Goal: Information Seeking & Learning: Learn about a topic

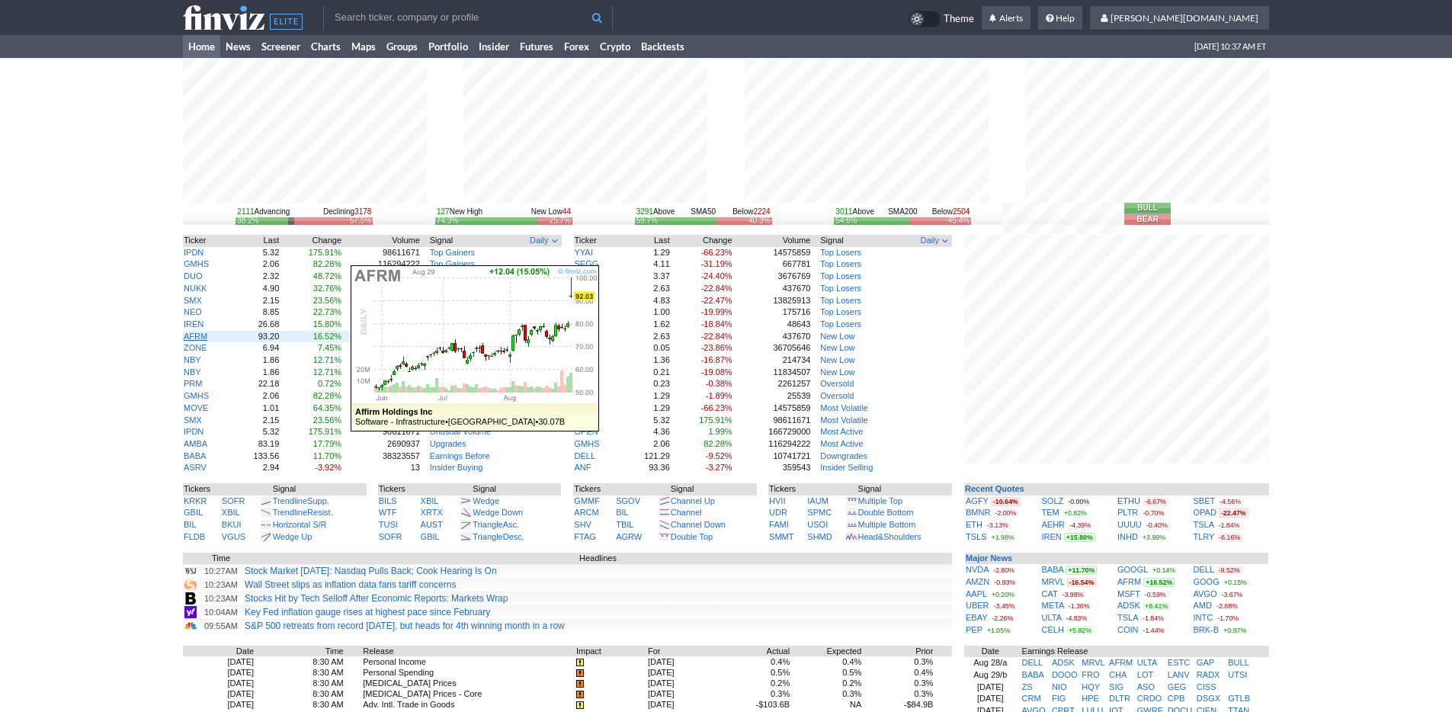
click at [198, 338] on link "AFRM" at bounding box center [196, 336] width 24 height 9
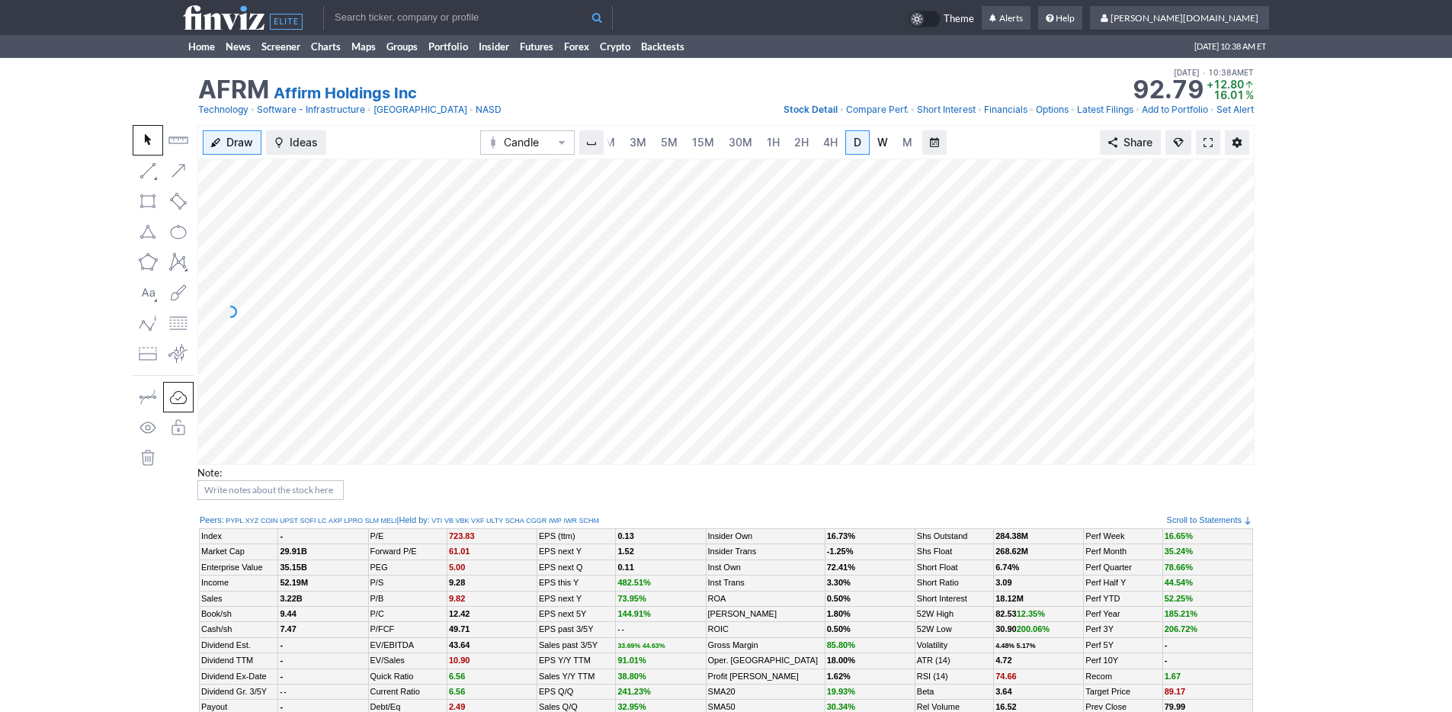
click at [872, 145] on link "W" at bounding box center [883, 142] width 24 height 24
click at [904, 143] on span "M" at bounding box center [908, 142] width 10 height 13
click at [634, 147] on span "3M" at bounding box center [638, 142] width 17 height 13
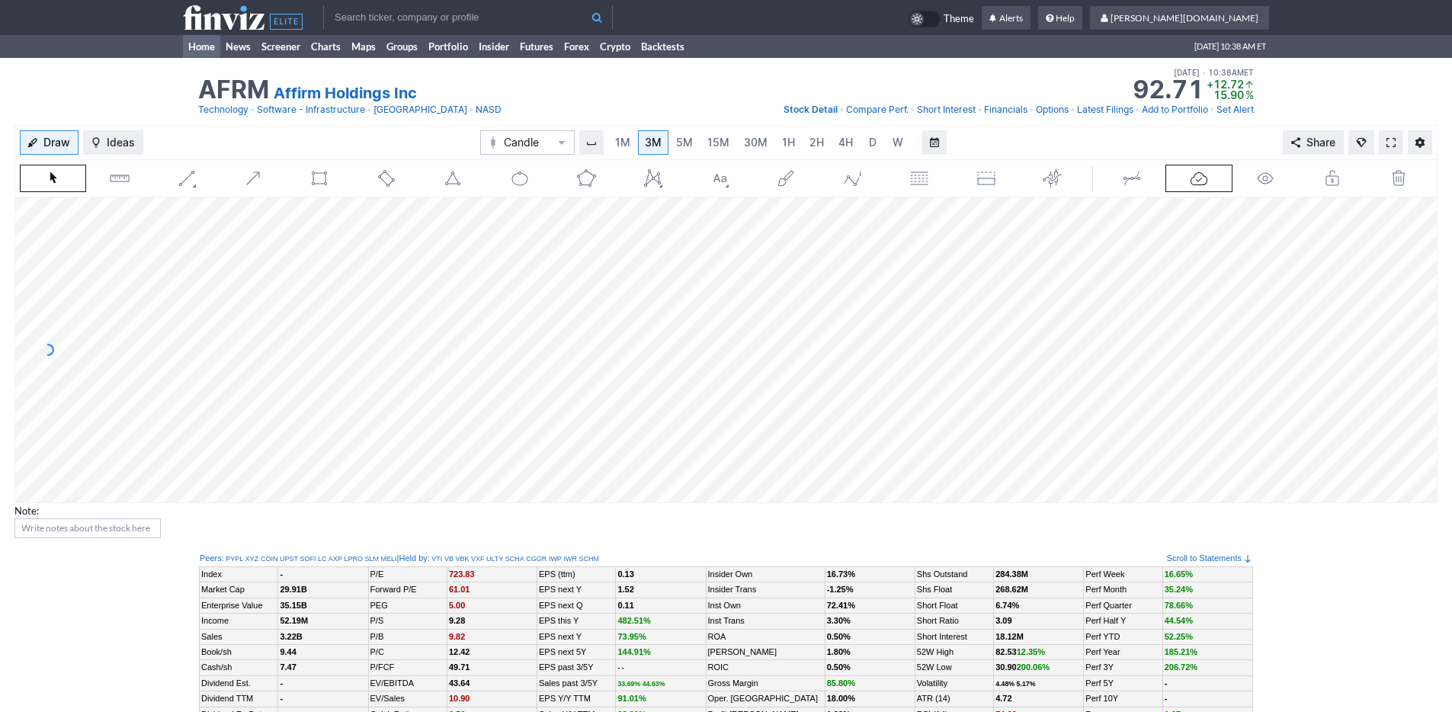
click at [194, 46] on link "Home" at bounding box center [201, 46] width 37 height 23
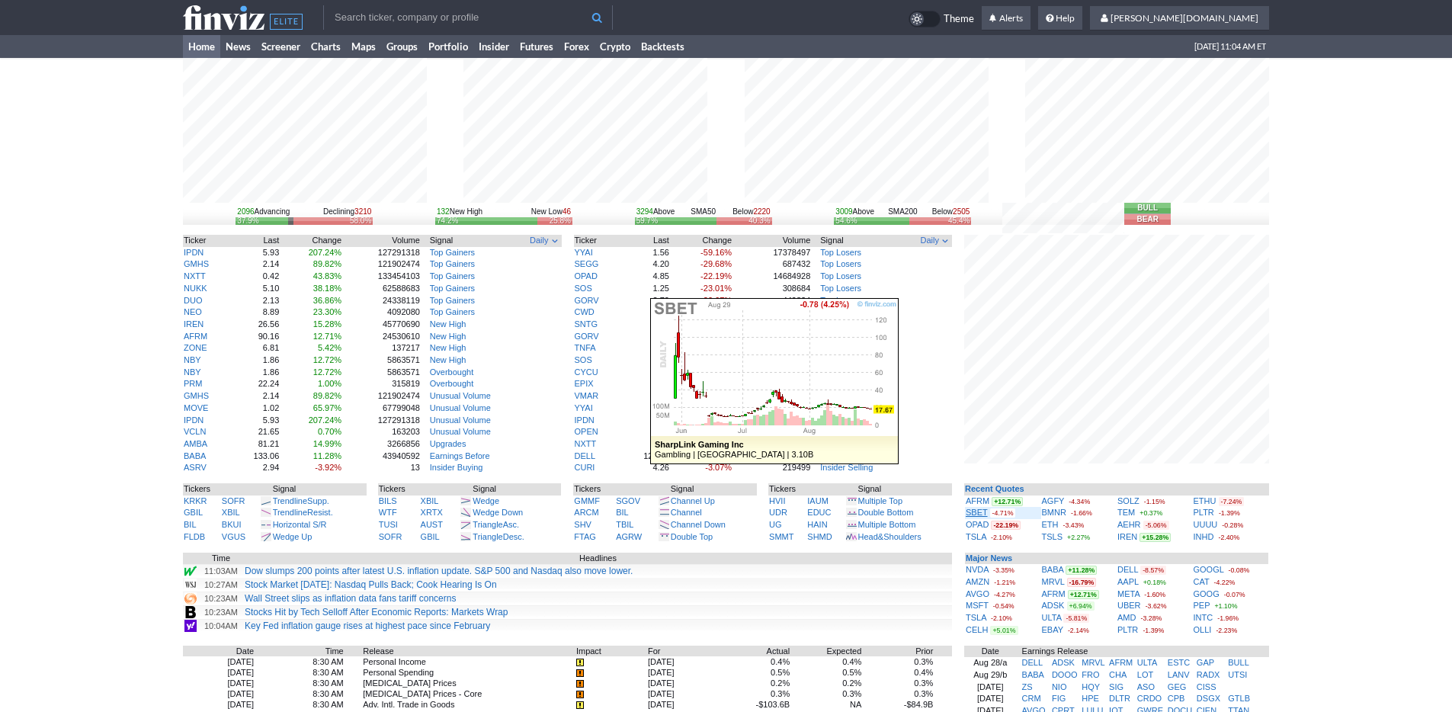
click at [977, 508] on link "SBET" at bounding box center [977, 512] width 22 height 9
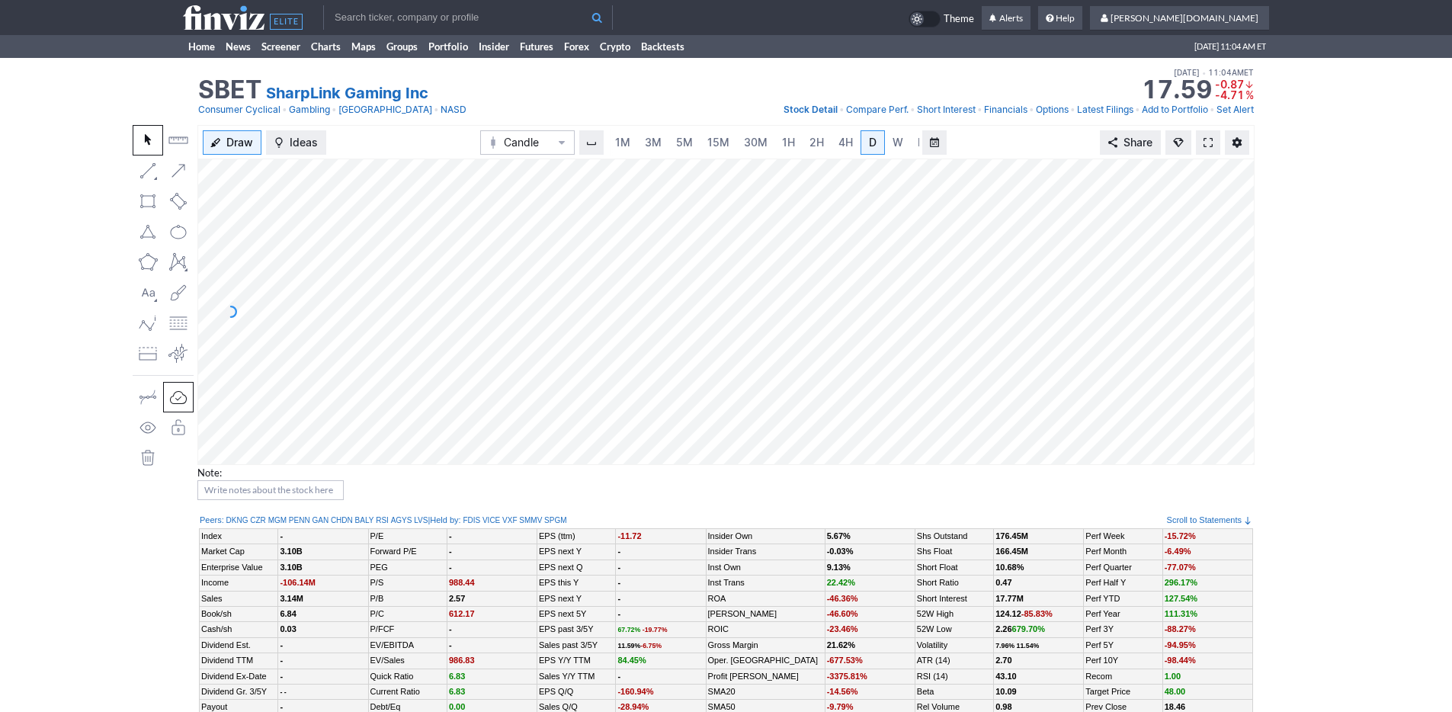
scroll to position [0, 15]
click at [654, 143] on link "5M" at bounding box center [669, 142] width 30 height 24
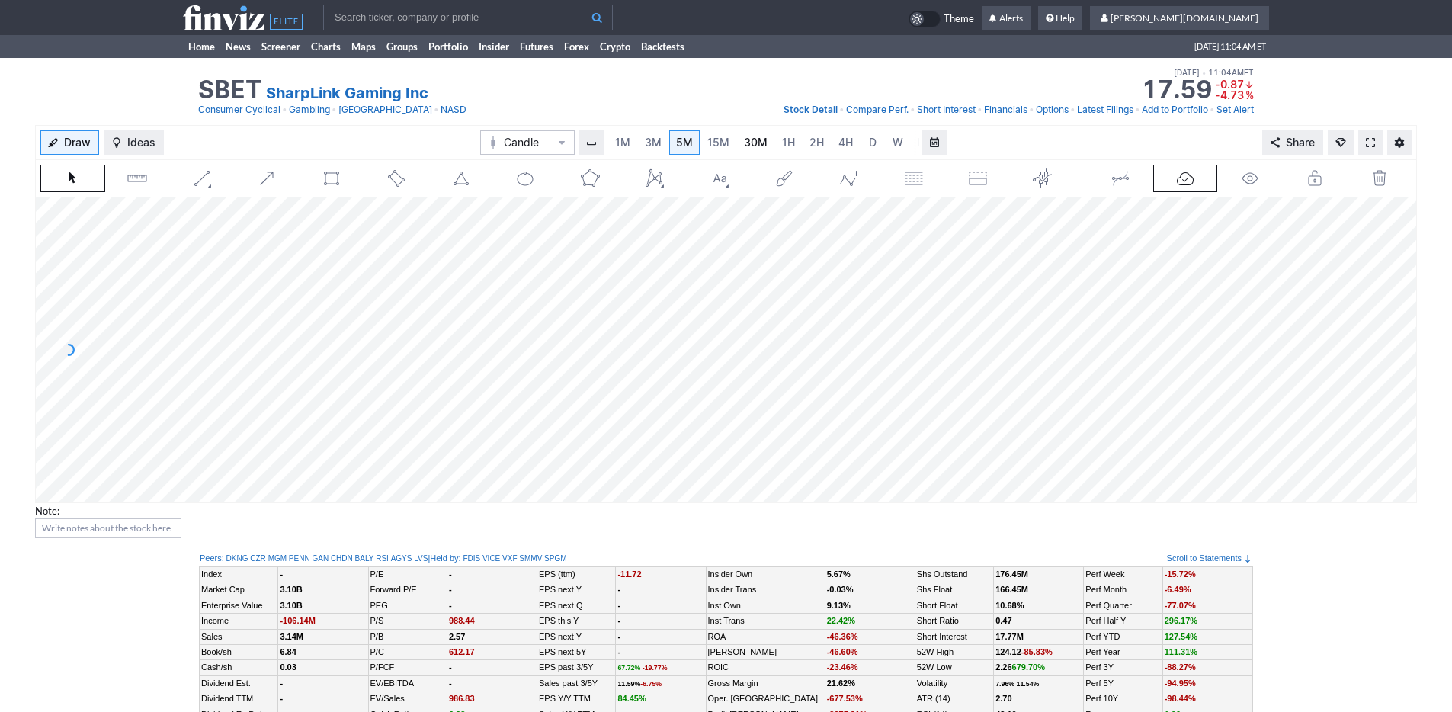
click at [749, 147] on span "30M" at bounding box center [756, 142] width 24 height 13
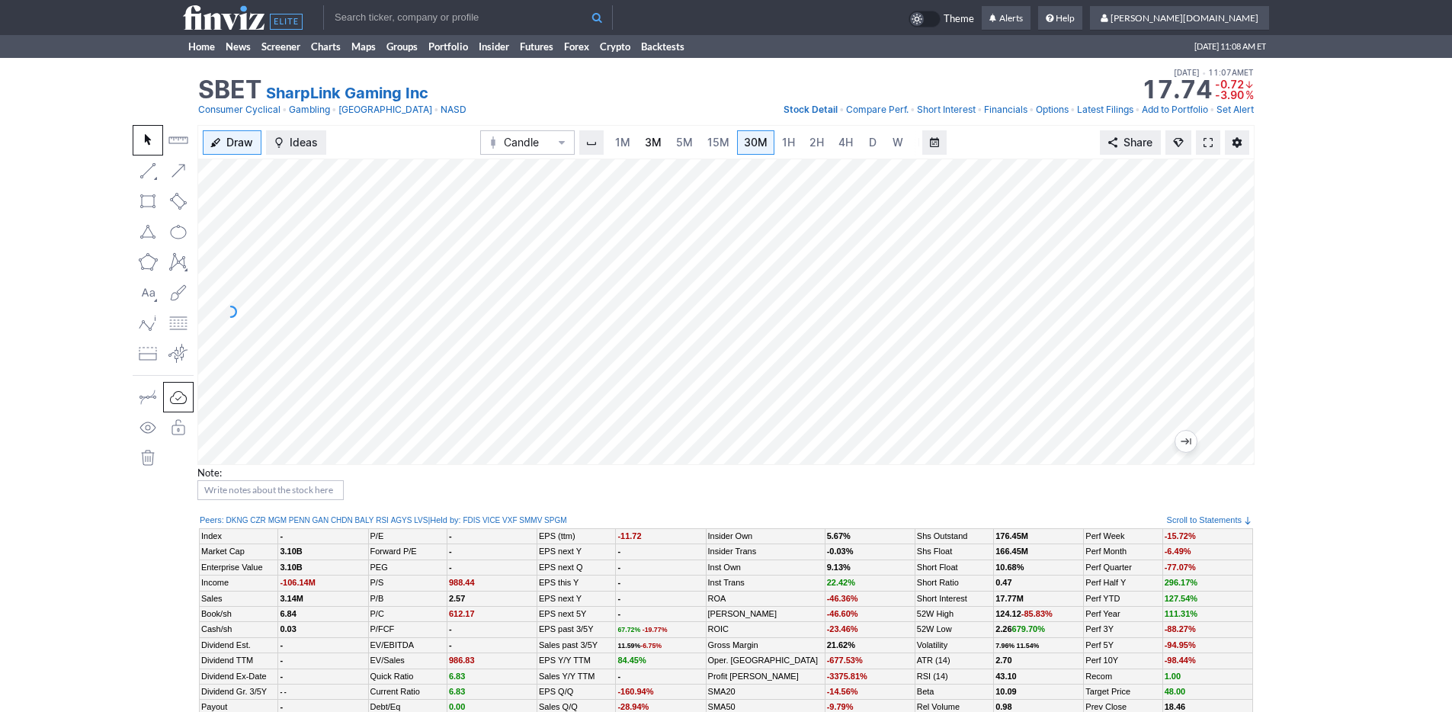
click at [650, 144] on span "3M" at bounding box center [653, 142] width 17 height 13
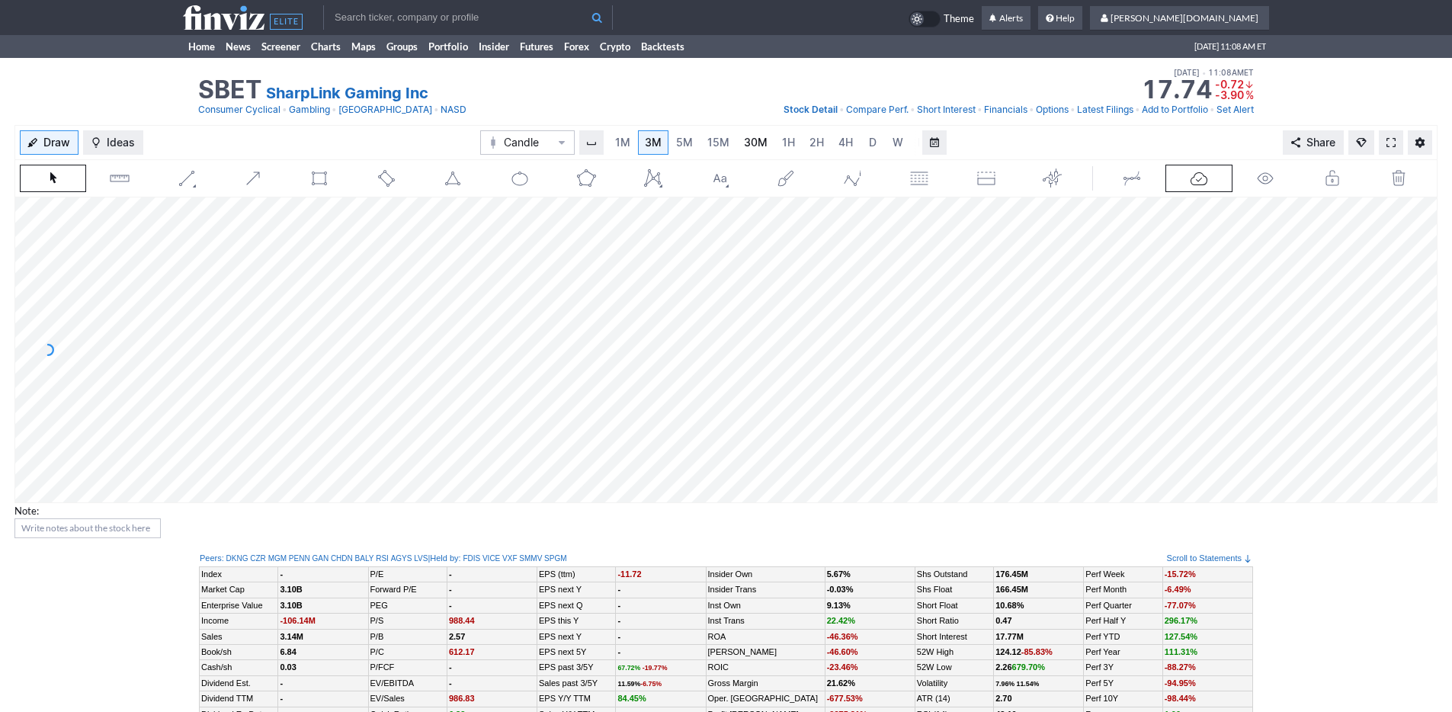
click at [737, 143] on link "30M" at bounding box center [755, 142] width 37 height 24
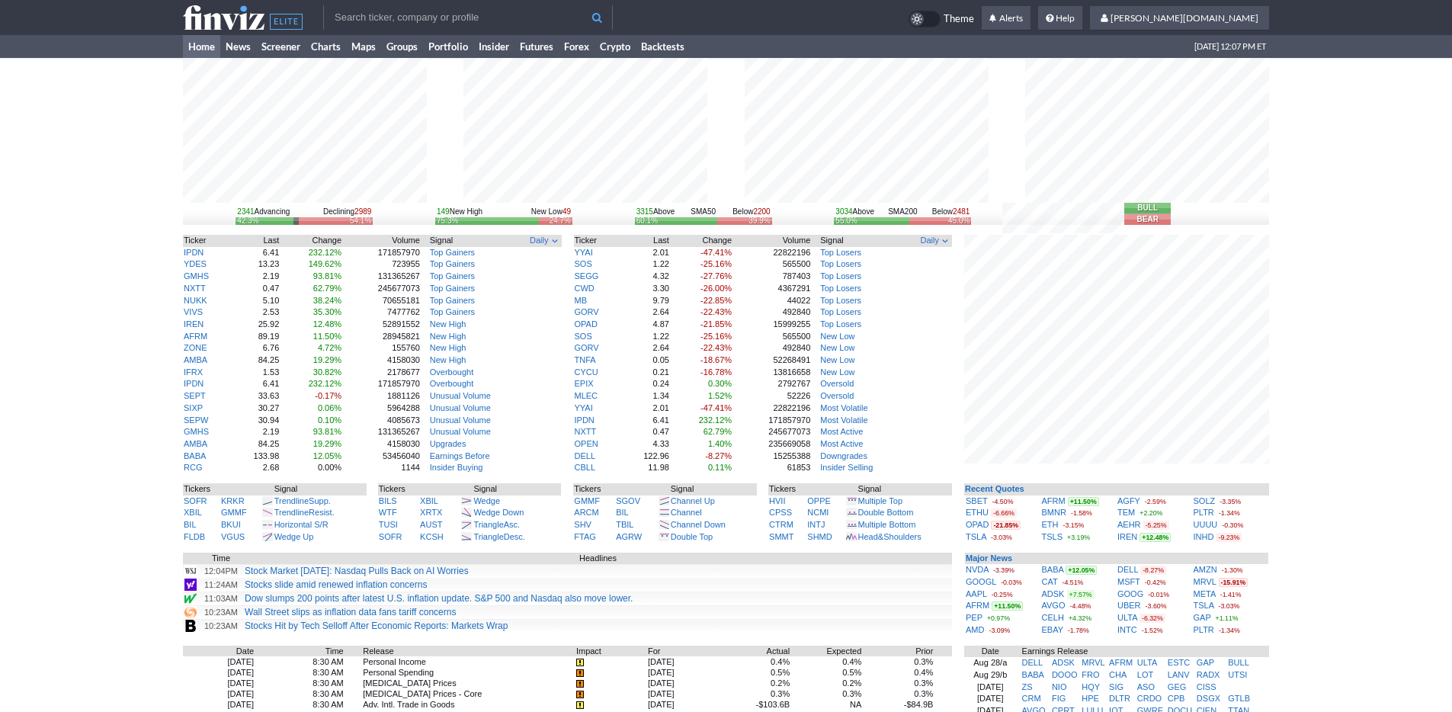
click at [1395, 523] on div "2341 Advancing Declining 2989 42.3% 54.1% 149 New High New Low 49 75.3% 24.7% 3…" at bounding box center [726, 511] width 1452 height 907
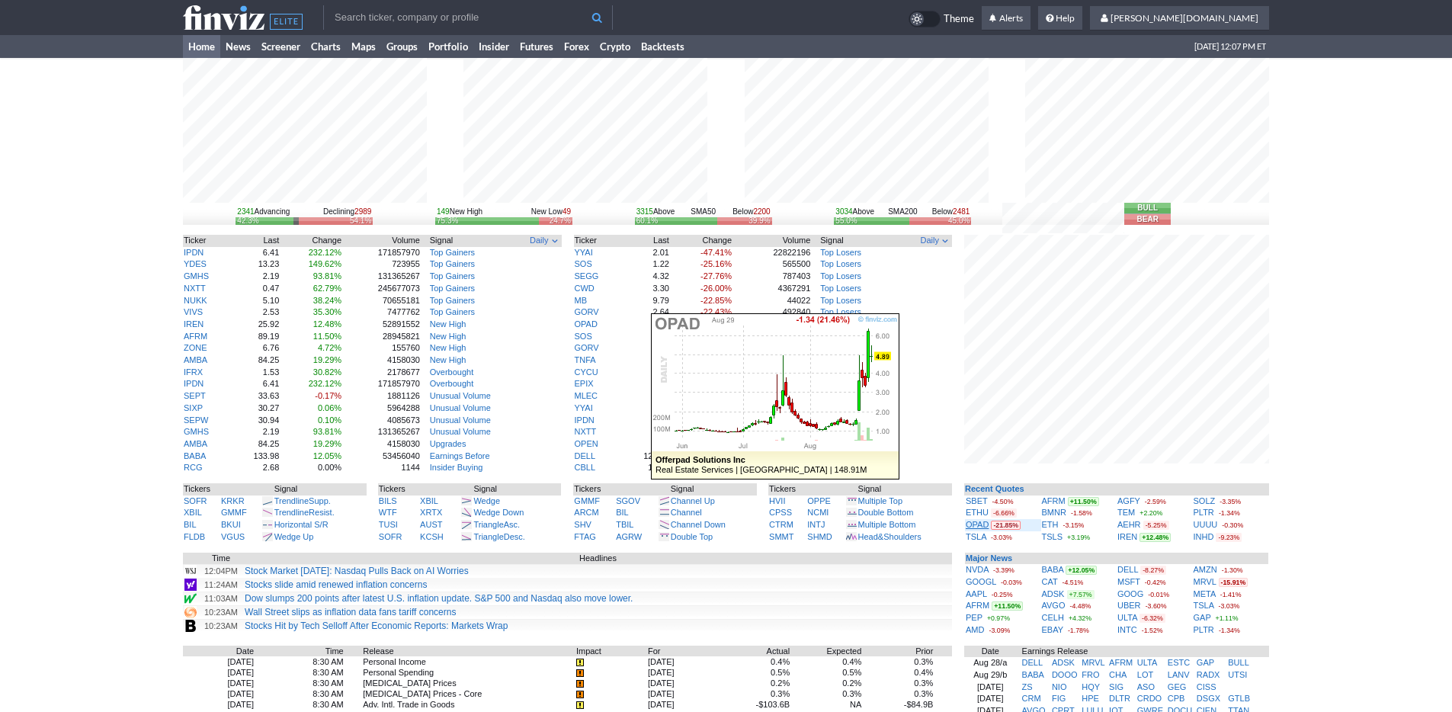
click at [978, 523] on link "OPAD" at bounding box center [977, 524] width 23 height 9
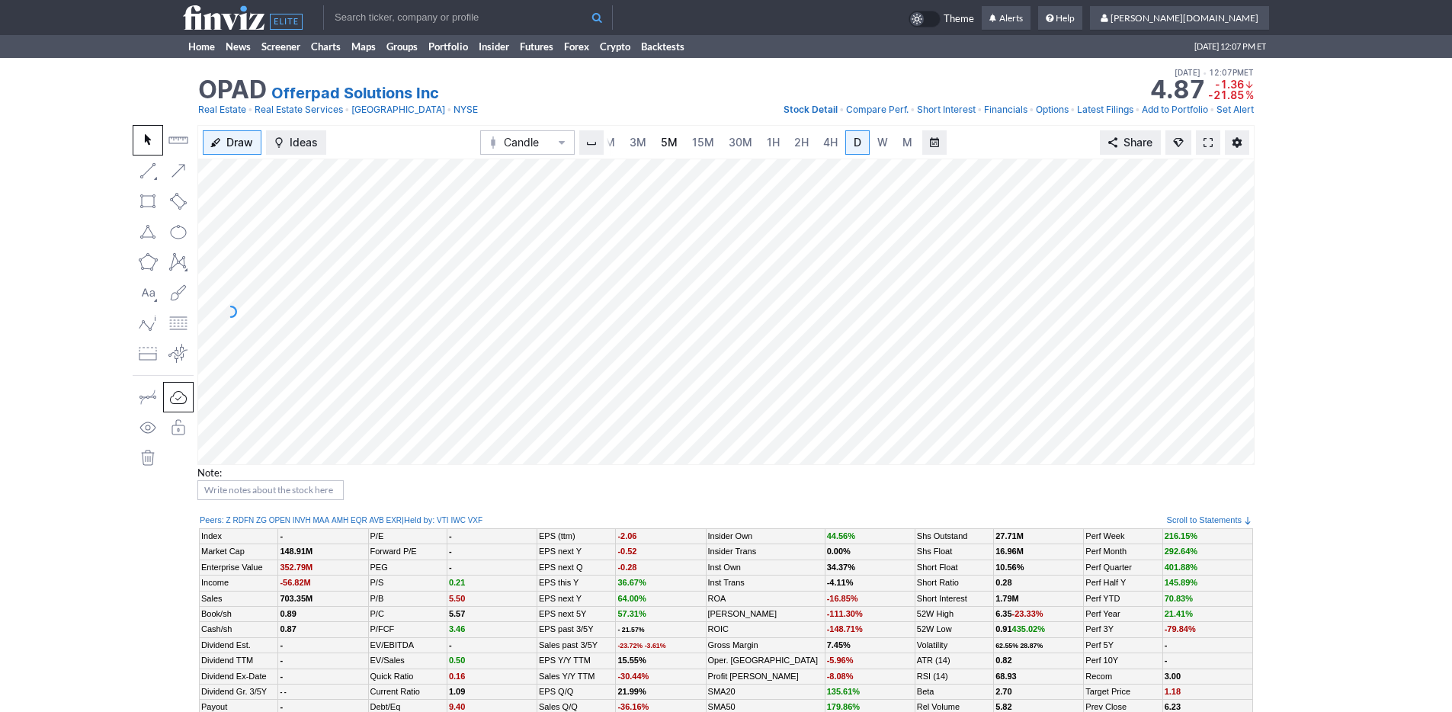
click at [661, 143] on span "5M" at bounding box center [669, 142] width 17 height 13
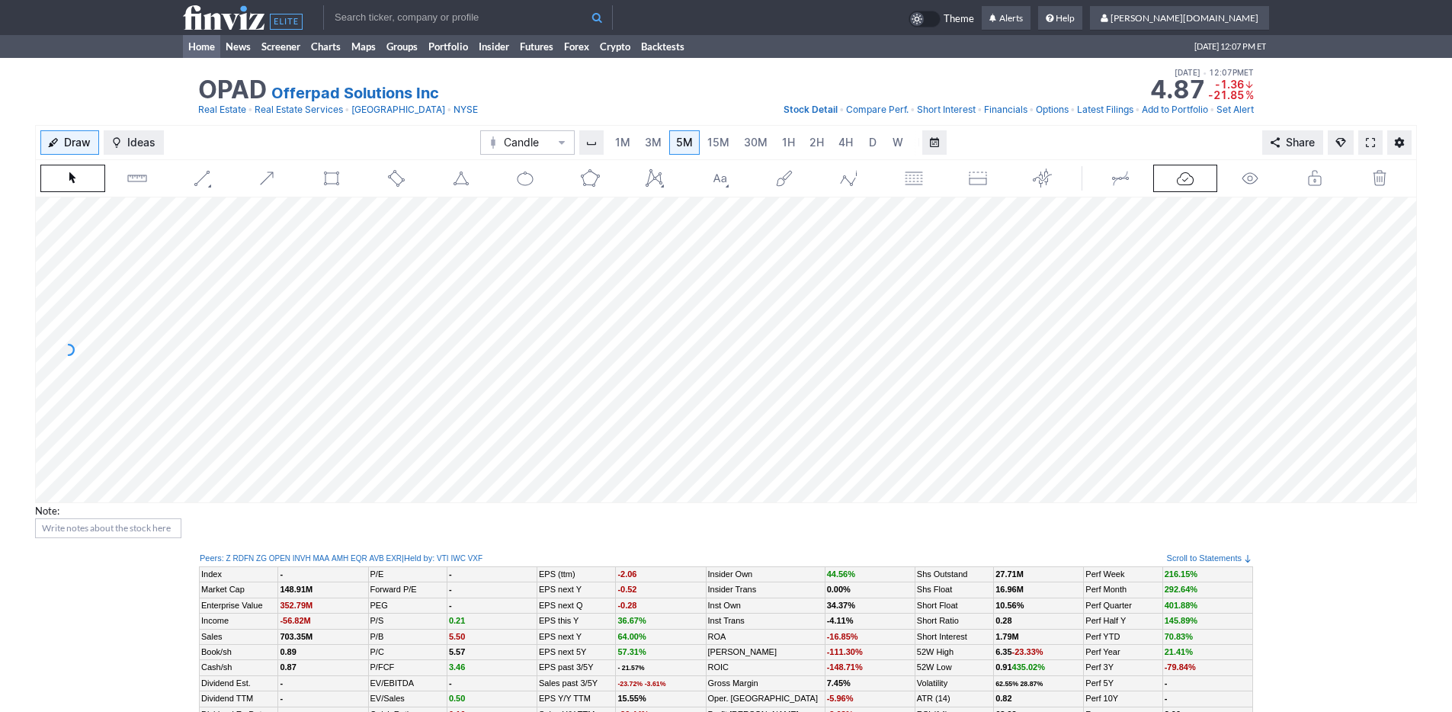
click at [192, 56] on link "Home" at bounding box center [201, 46] width 37 height 23
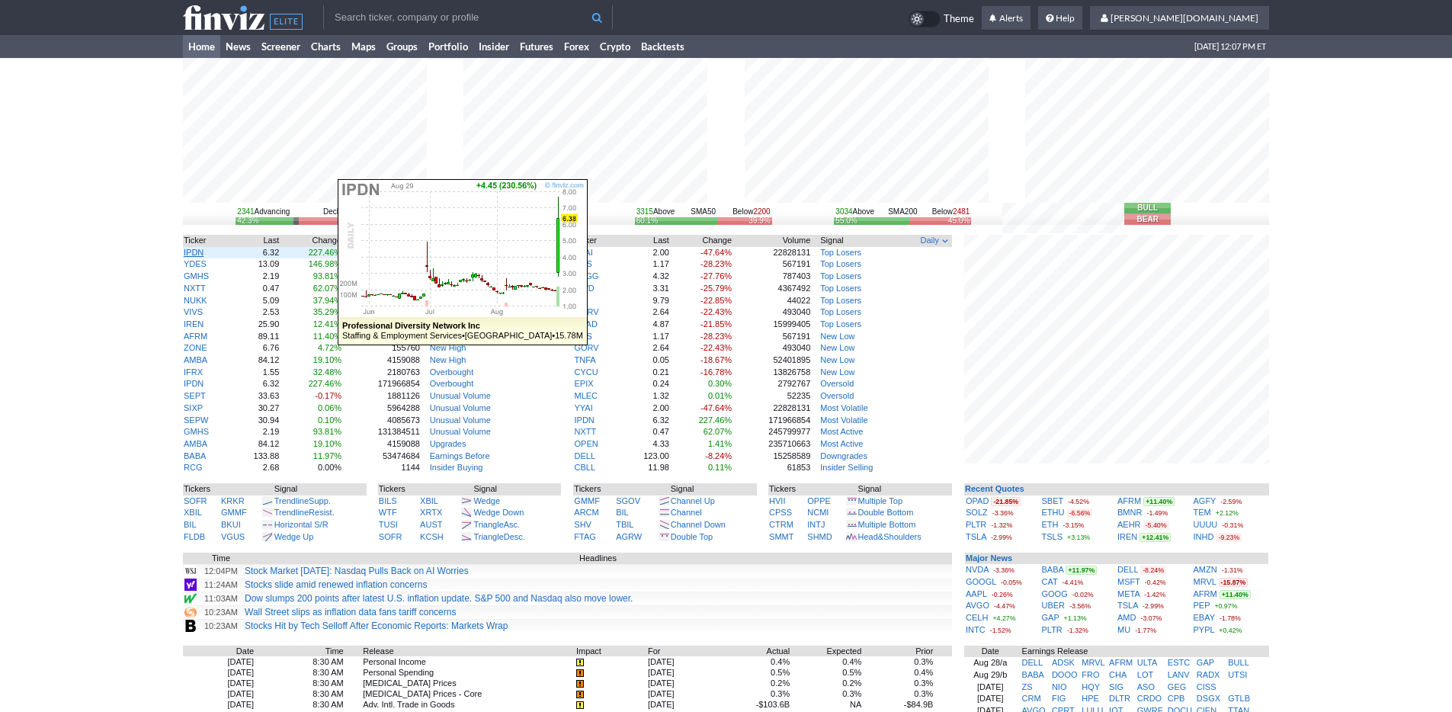
click at [185, 252] on link "IPDN" at bounding box center [194, 252] width 20 height 9
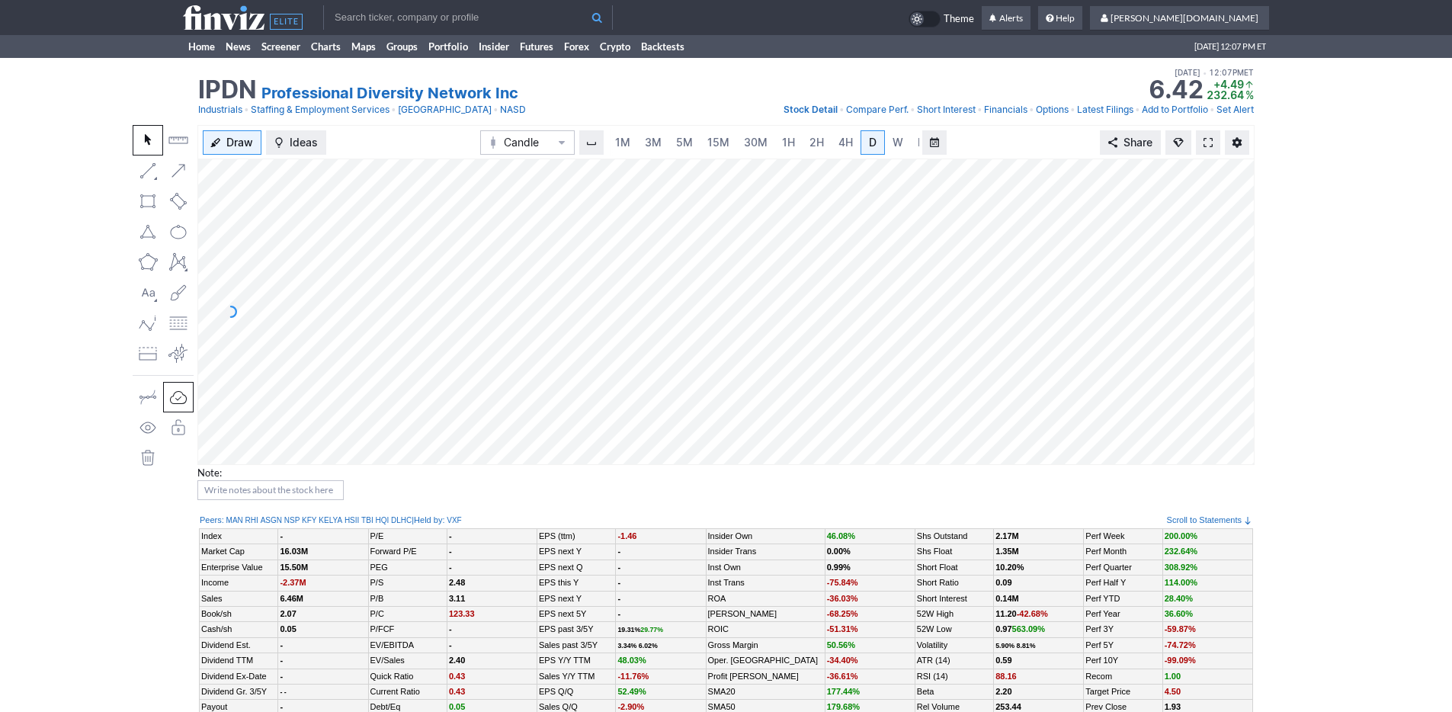
scroll to position [0, 15]
click at [634, 151] on link "3M" at bounding box center [638, 142] width 30 height 24
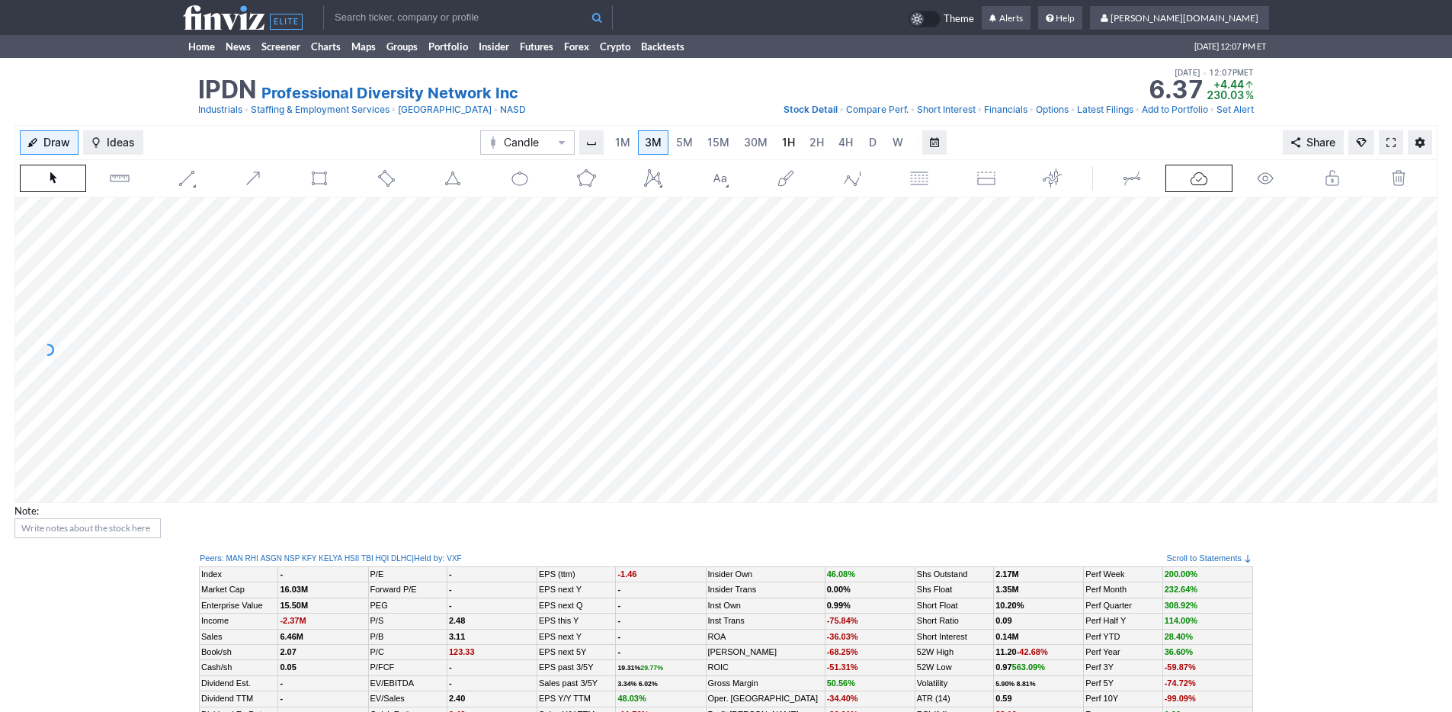
click at [782, 144] on span "1H" at bounding box center [788, 142] width 13 height 13
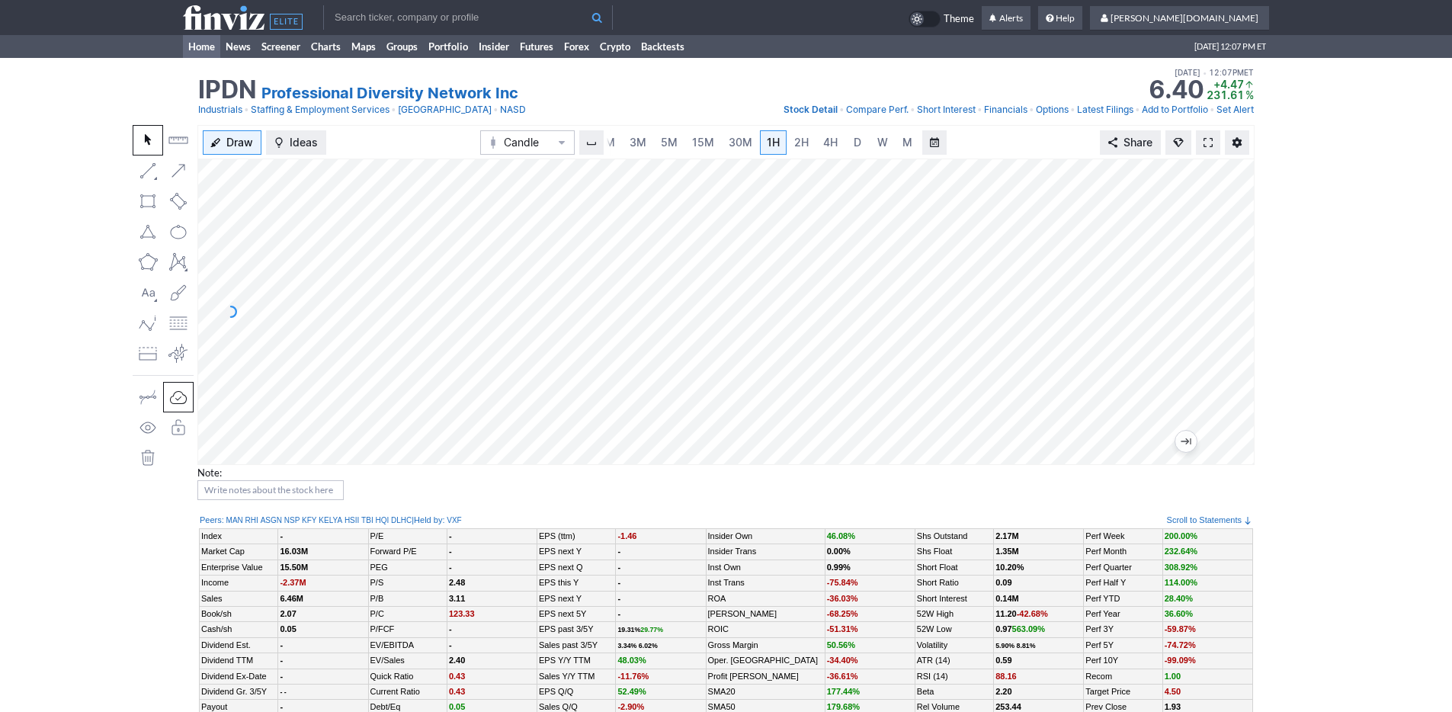
click at [197, 53] on link "Home" at bounding box center [201, 46] width 37 height 23
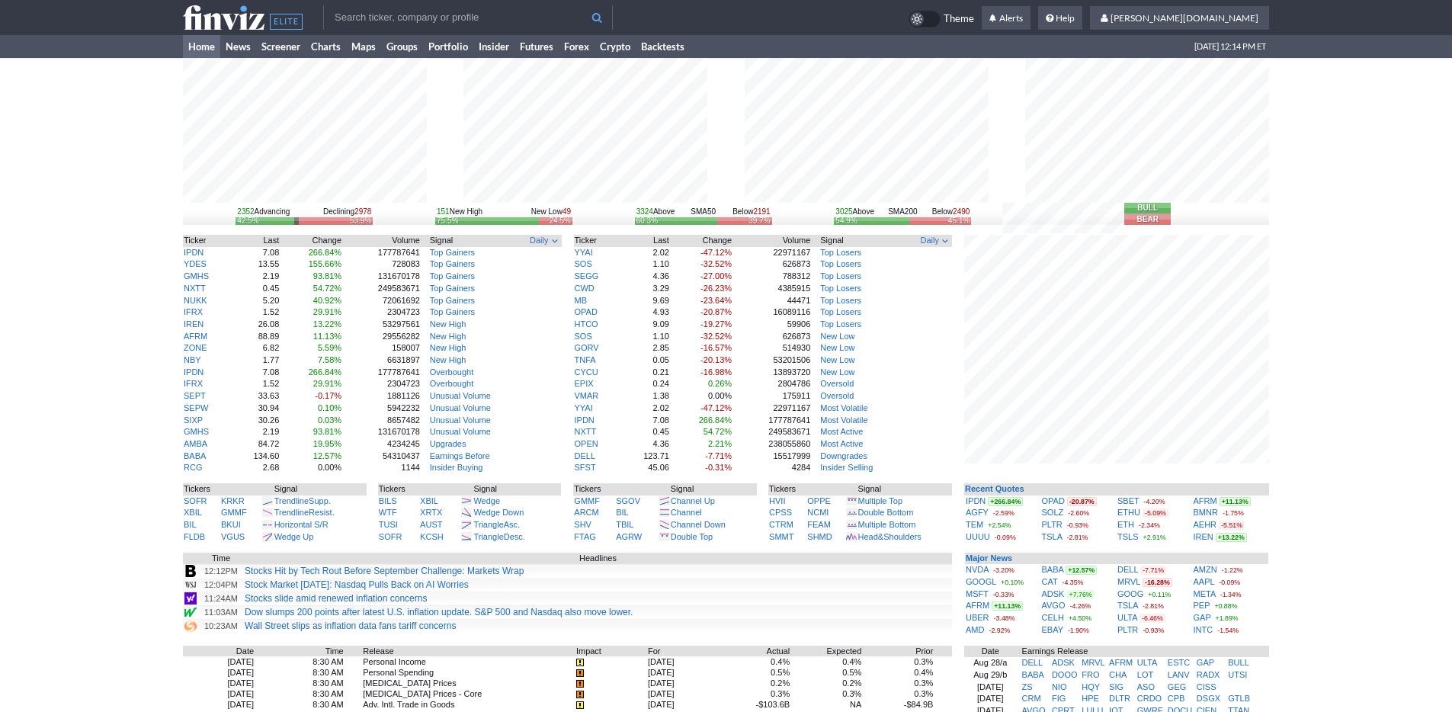
click at [481, 18] on input "text" at bounding box center [468, 17] width 290 height 24
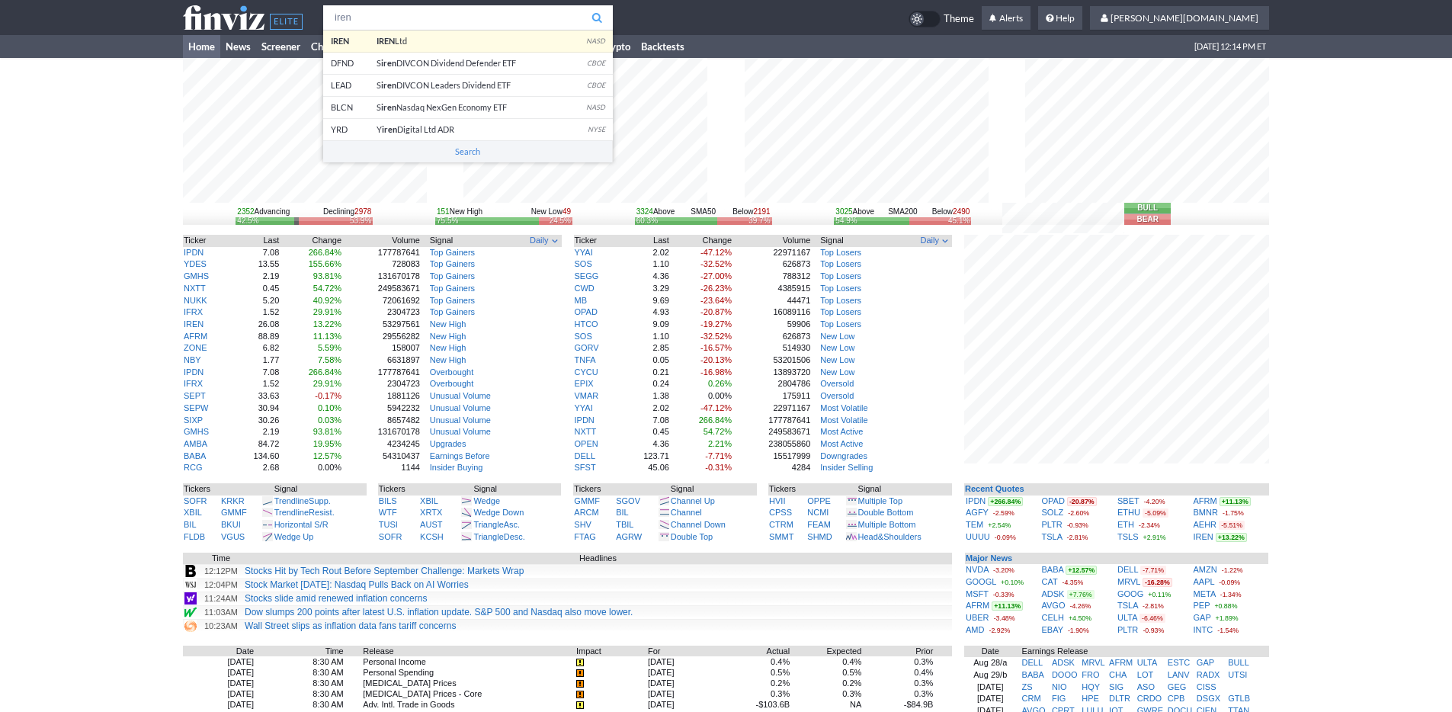
type input "iren"
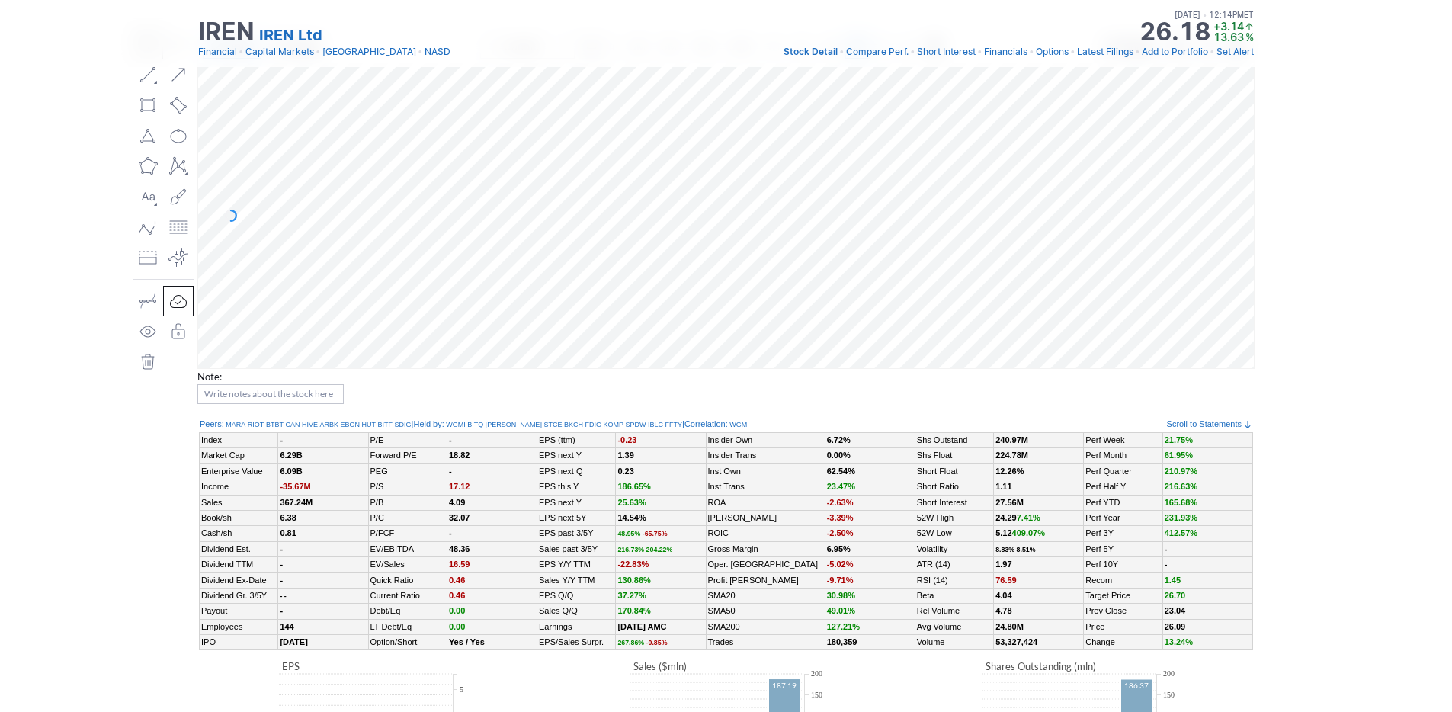
scroll to position [711, 0]
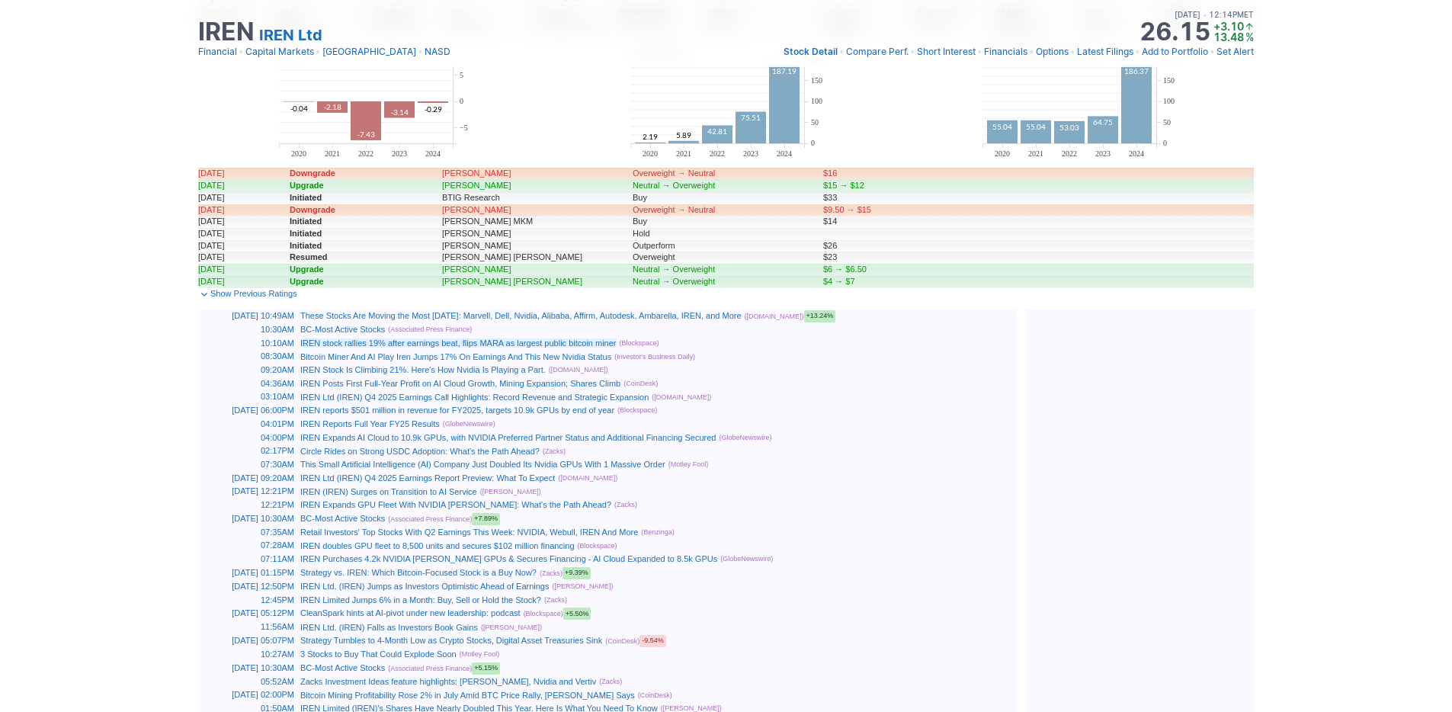
click at [575, 344] on link "IREN stock rallies 19% after earnings beat, flips MARA as largest public bitcoi…" at bounding box center [458, 343] width 316 height 9
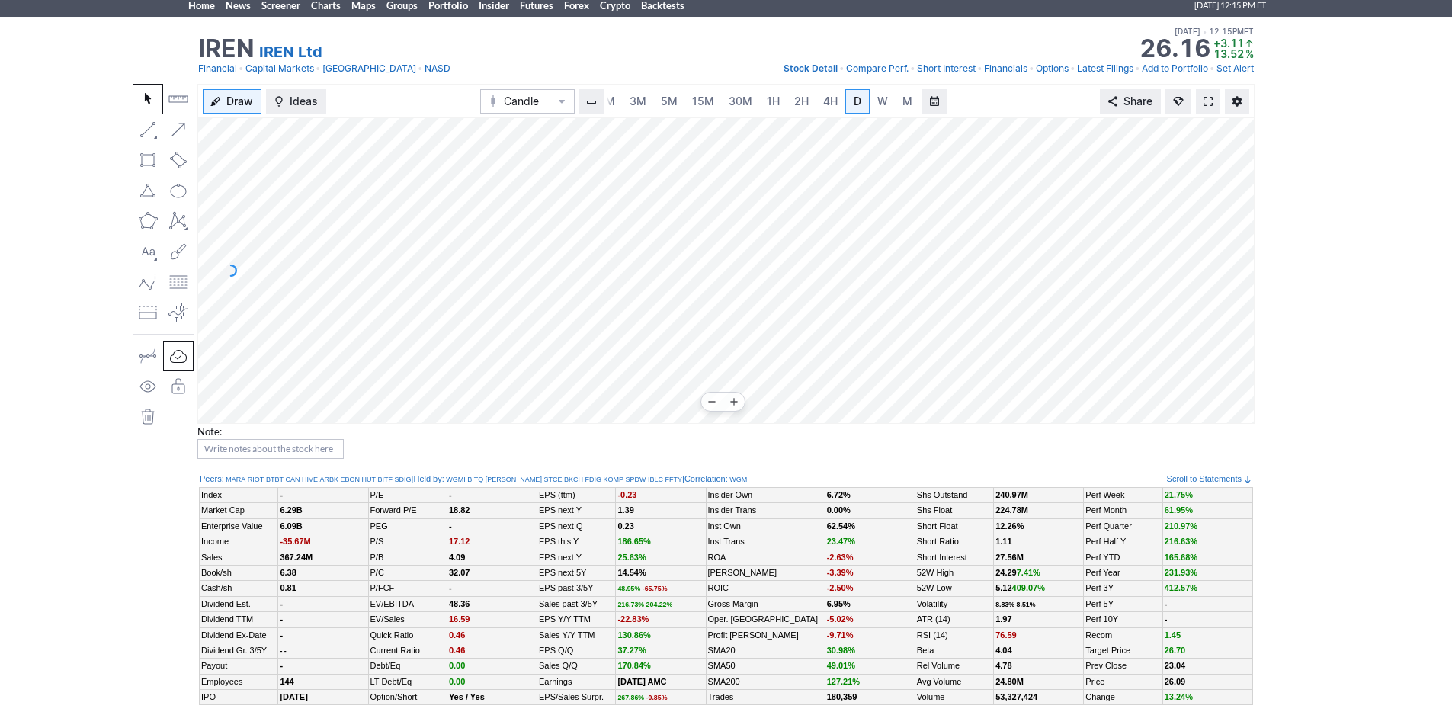
scroll to position [0, 0]
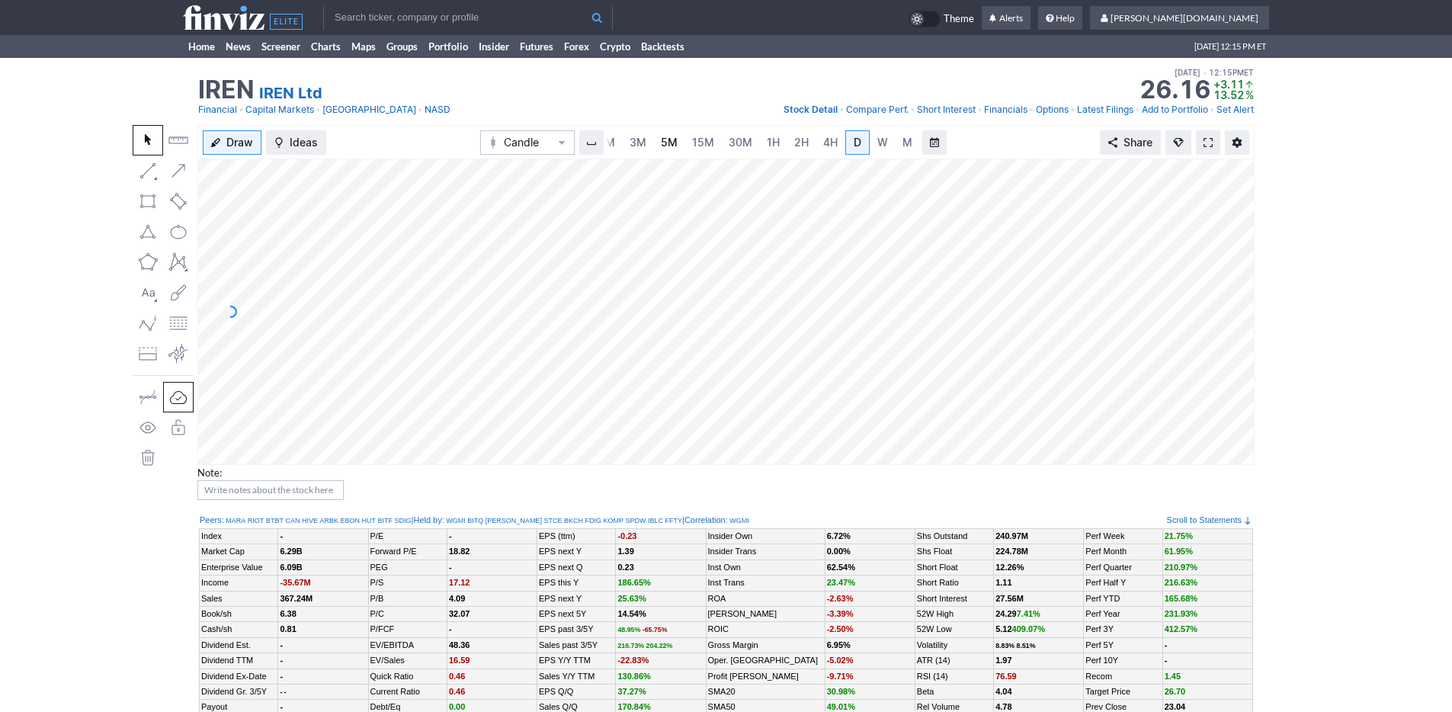
click at [663, 151] on link "5M" at bounding box center [669, 142] width 30 height 24
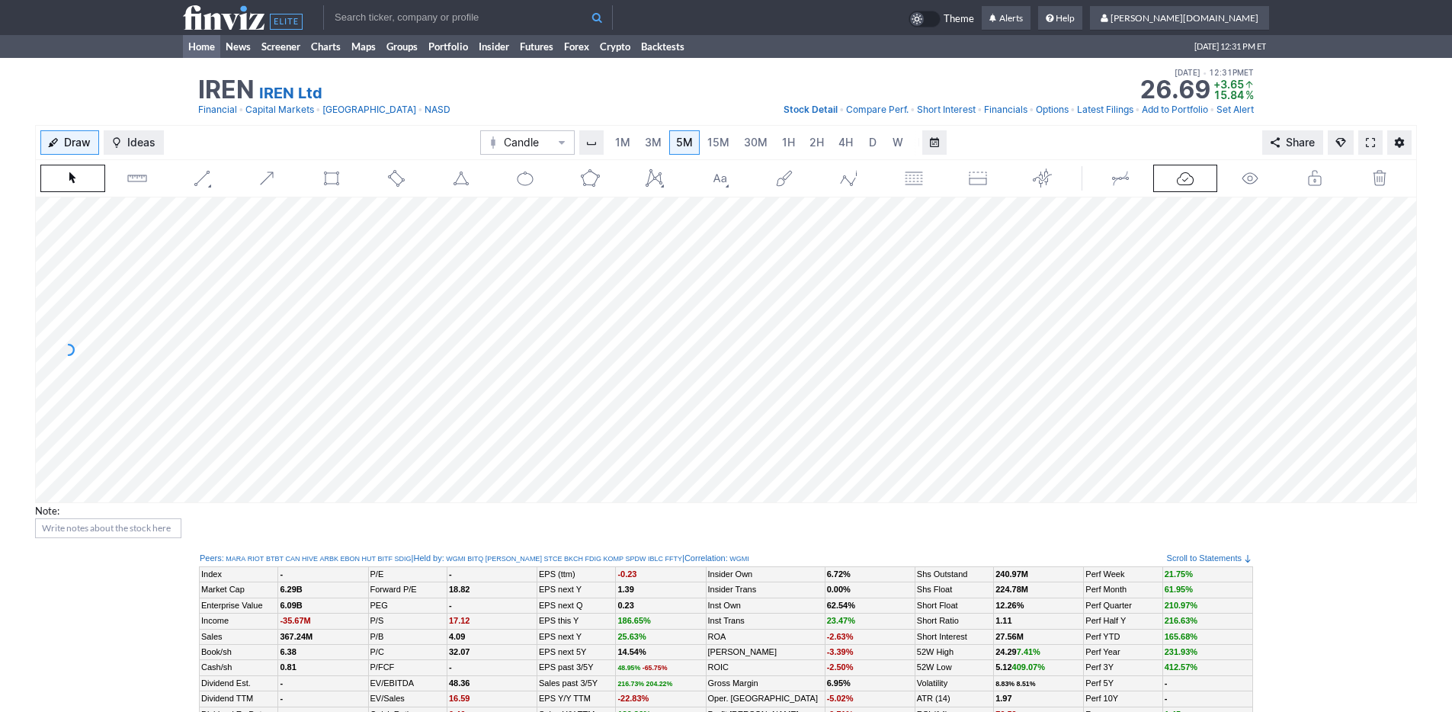
click at [205, 50] on link "Home" at bounding box center [201, 46] width 37 height 23
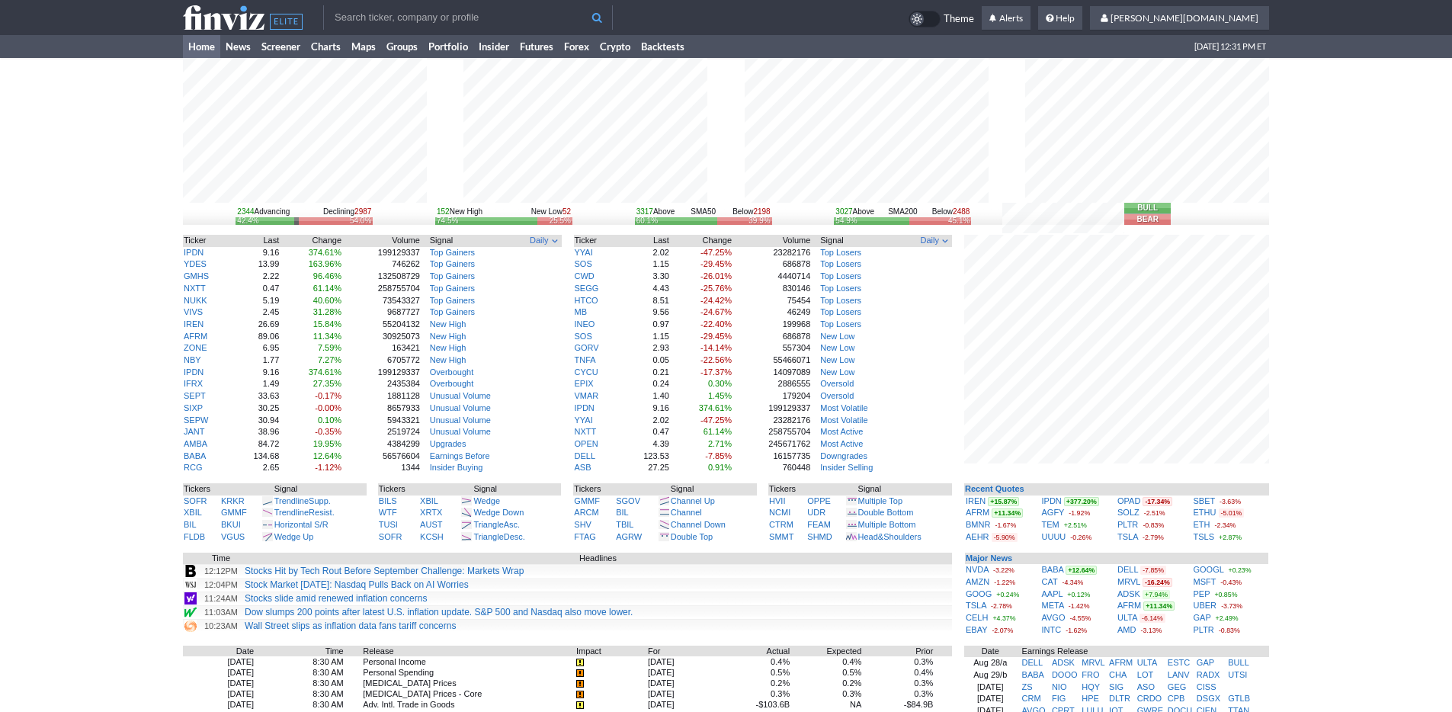
click at [1314, 522] on div "2344 Advancing Declining 2987 42.4% 54.0% 152 New High New Low 52 74.5% 25.5% 3…" at bounding box center [726, 511] width 1452 height 907
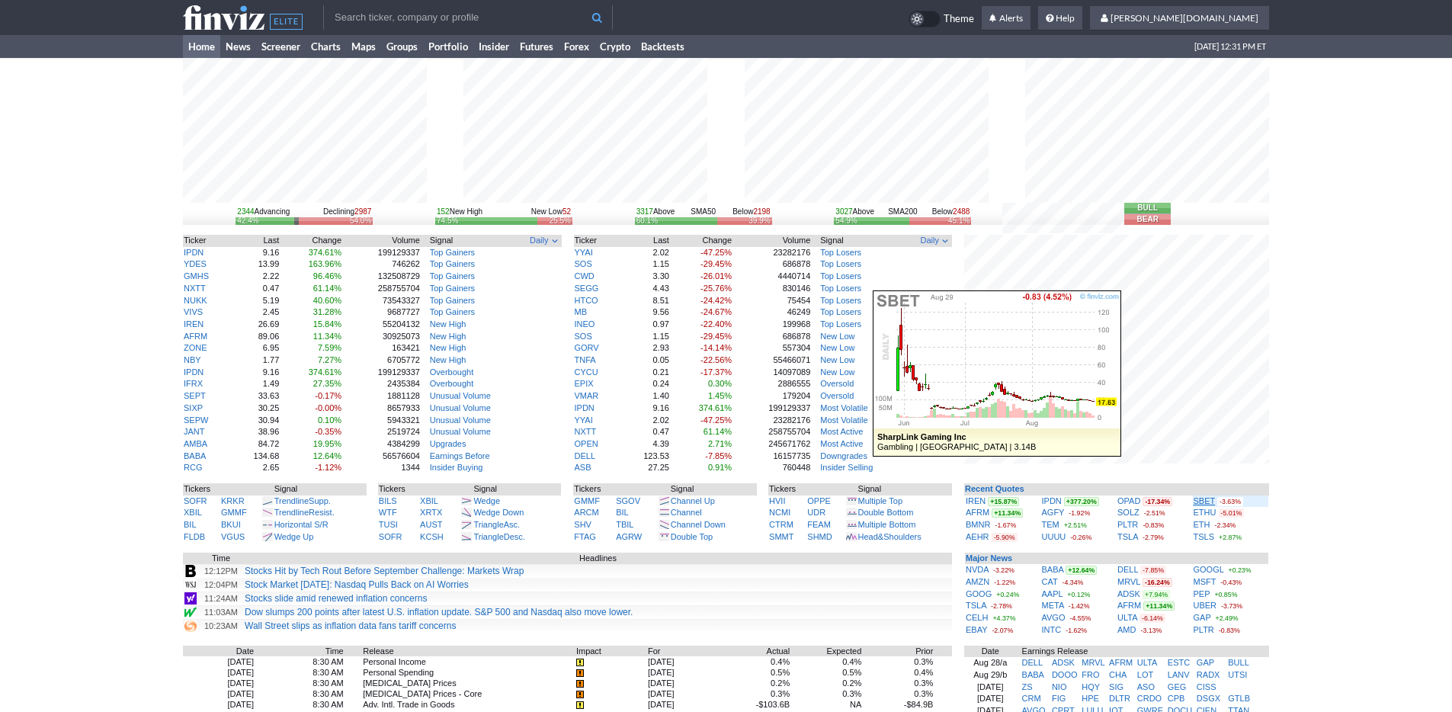
click at [1200, 500] on link "SBET" at bounding box center [1205, 500] width 22 height 9
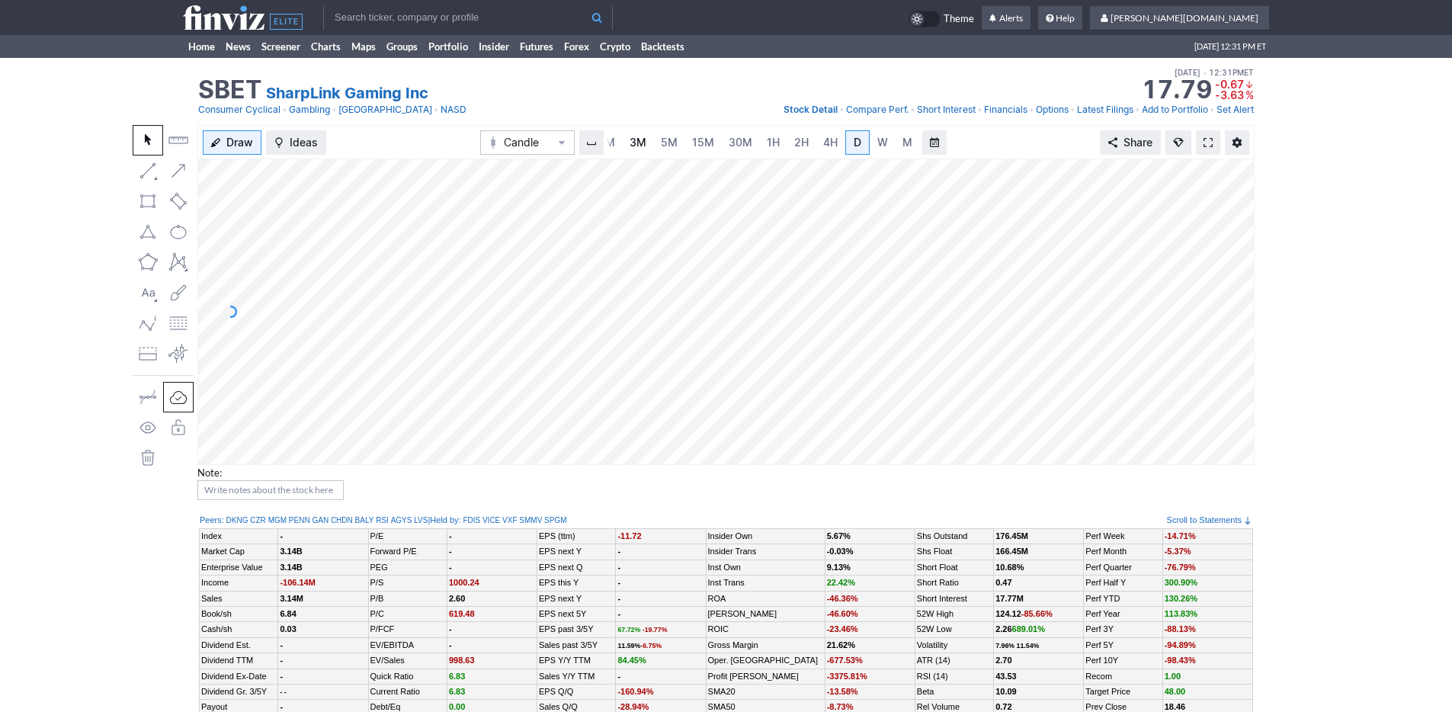
click at [650, 144] on link "3M" at bounding box center [638, 142] width 30 height 24
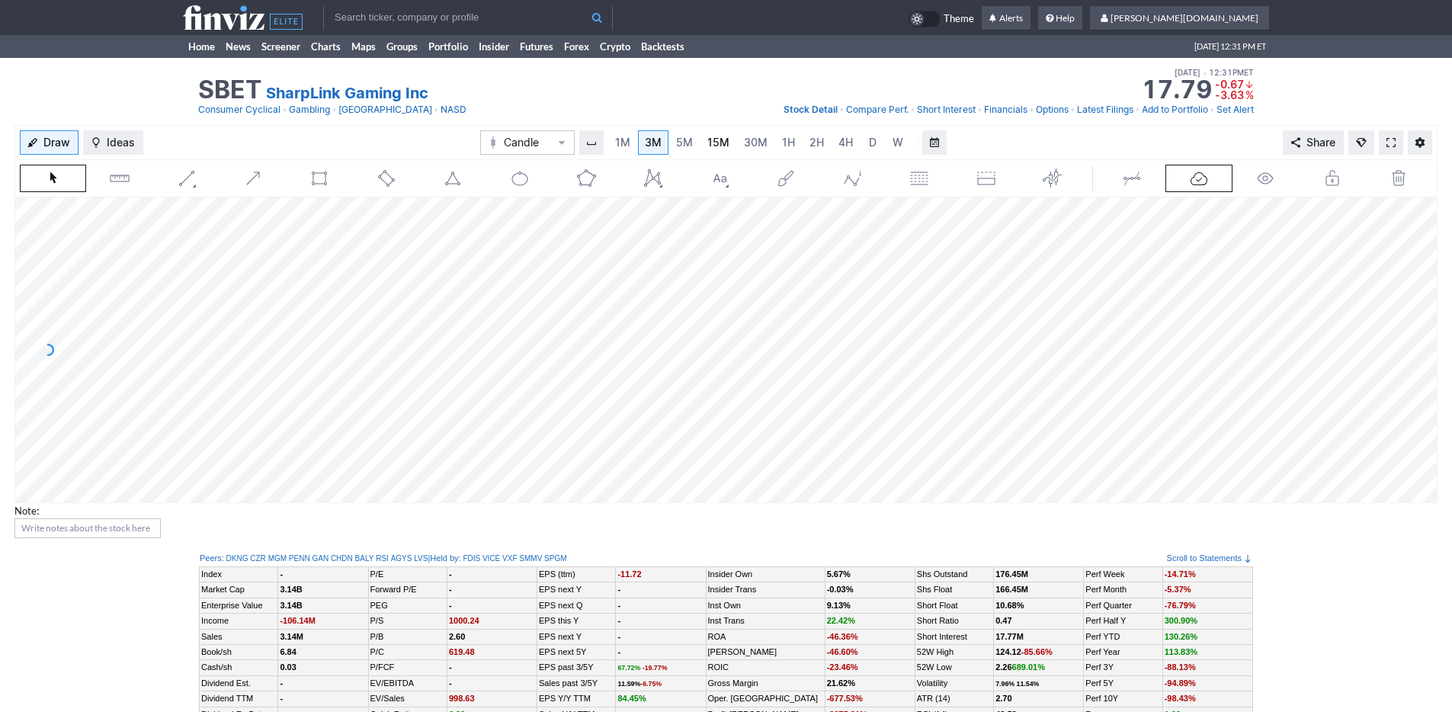
click at [717, 145] on span "15M" at bounding box center [719, 142] width 22 height 13
